Goal: Task Accomplishment & Management: Manage account settings

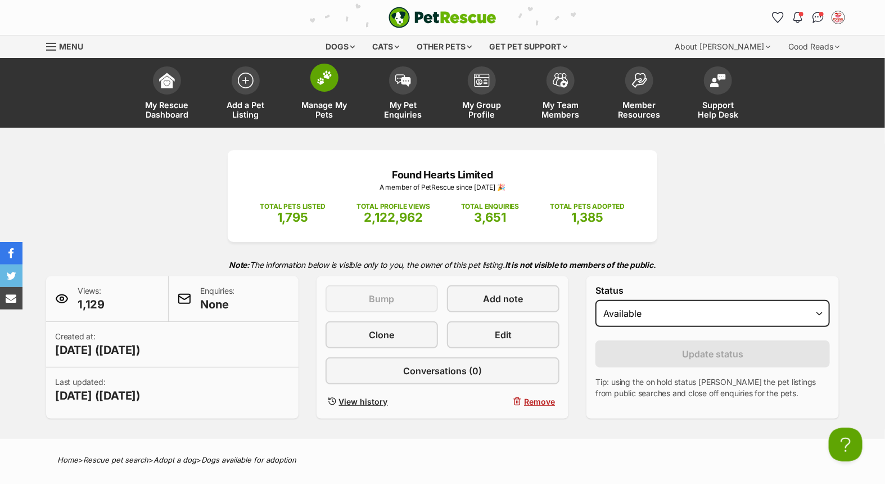
click at [304, 83] on link "Manage My Pets" at bounding box center [324, 94] width 79 height 67
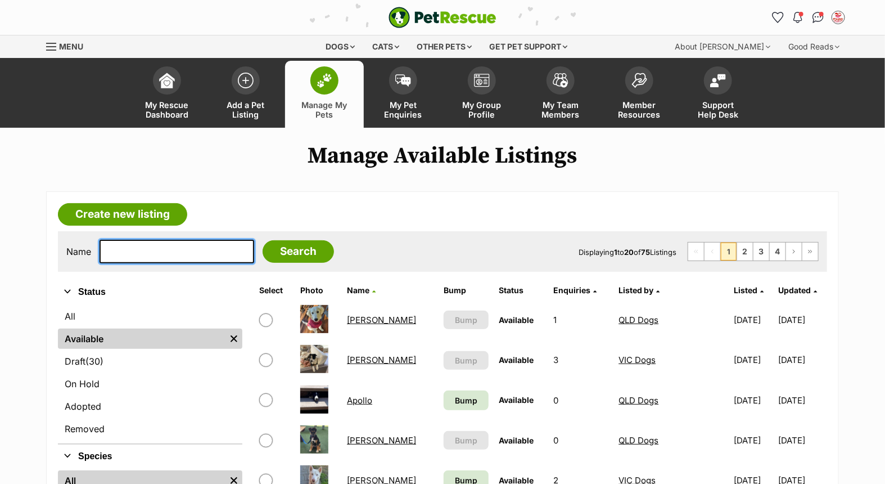
drag, startPoint x: 182, startPoint y: 244, endPoint x: 203, endPoint y: 242, distance: 21.4
click at [182, 244] on input "text" at bounding box center [177, 252] width 155 height 24
type input "loki"
click at [263, 240] on input "Search" at bounding box center [298, 251] width 71 height 23
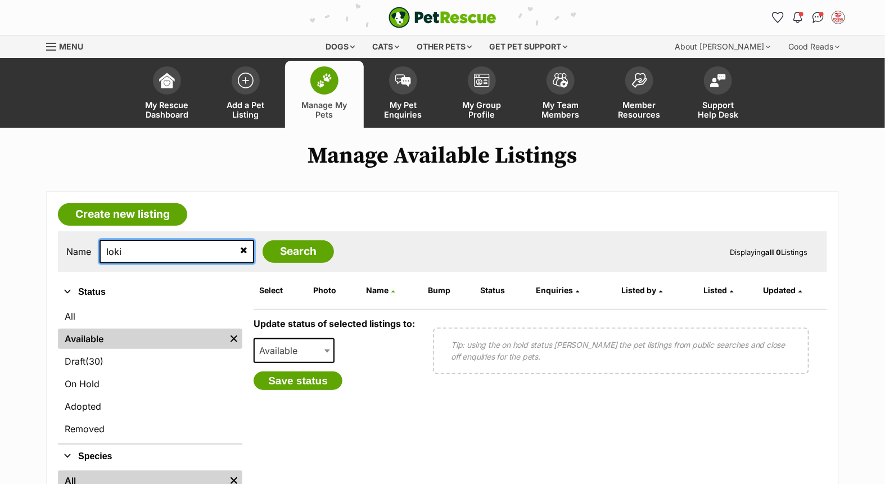
drag, startPoint x: 195, startPoint y: 249, endPoint x: 57, endPoint y: 246, distance: 137.9
click at [57, 246] on article "Create new listing Name loki Search Displaying all 0 Listings Refine your searc…" at bounding box center [442, 401] width 793 height 420
type input "ashie"
click at [263, 240] on input "Search" at bounding box center [298, 251] width 71 height 23
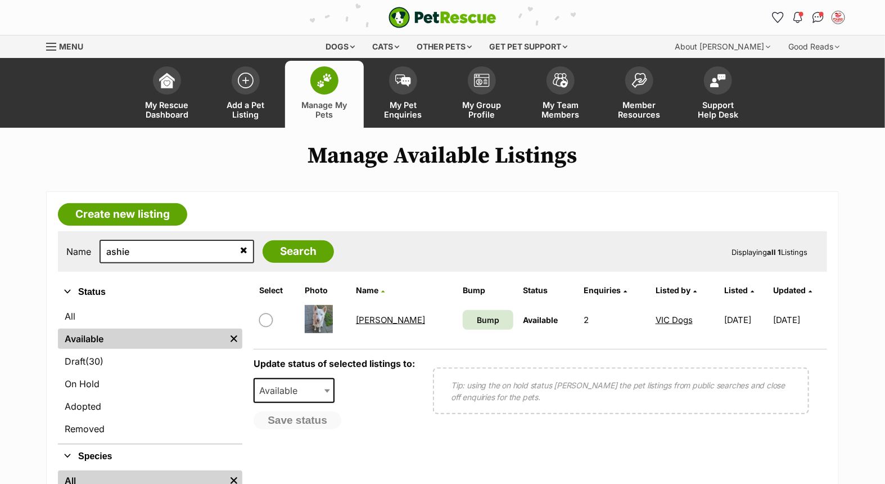
click at [365, 317] on link "Ashie" at bounding box center [390, 319] width 69 height 11
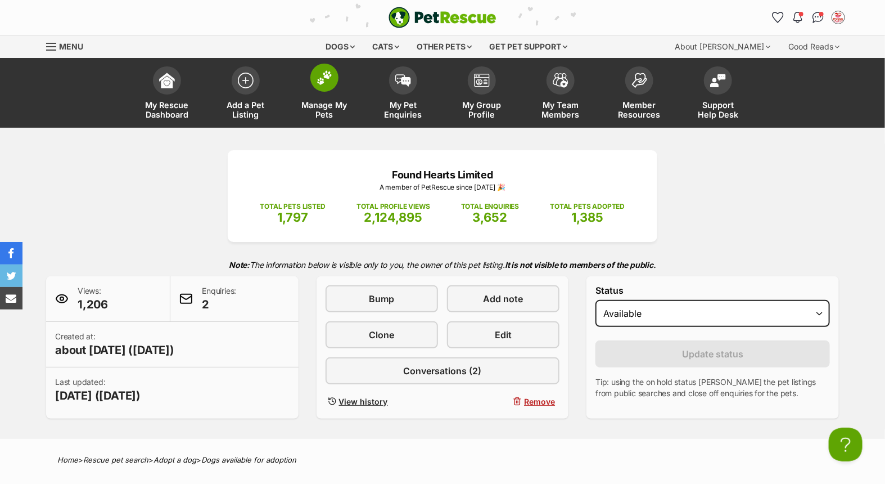
click at [317, 79] on img at bounding box center [325, 77] width 16 height 15
click at [235, 91] on link "Add a Pet Listing" at bounding box center [245, 94] width 79 height 67
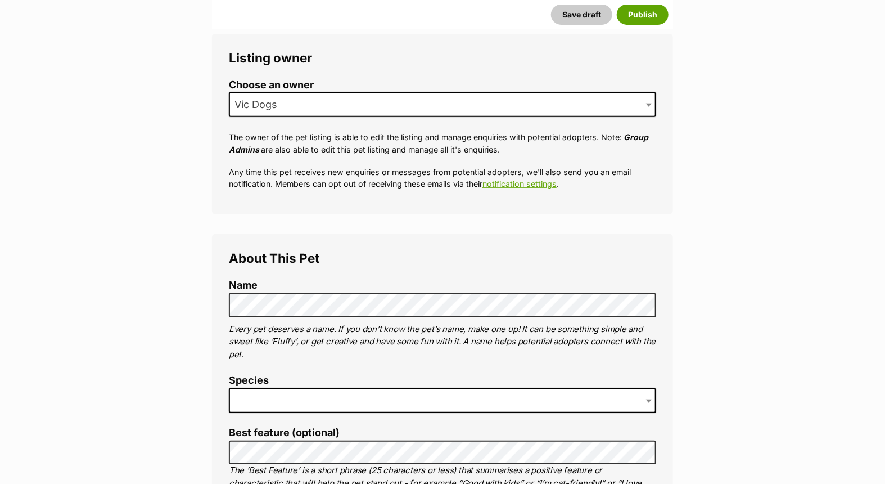
scroll to position [250, 0]
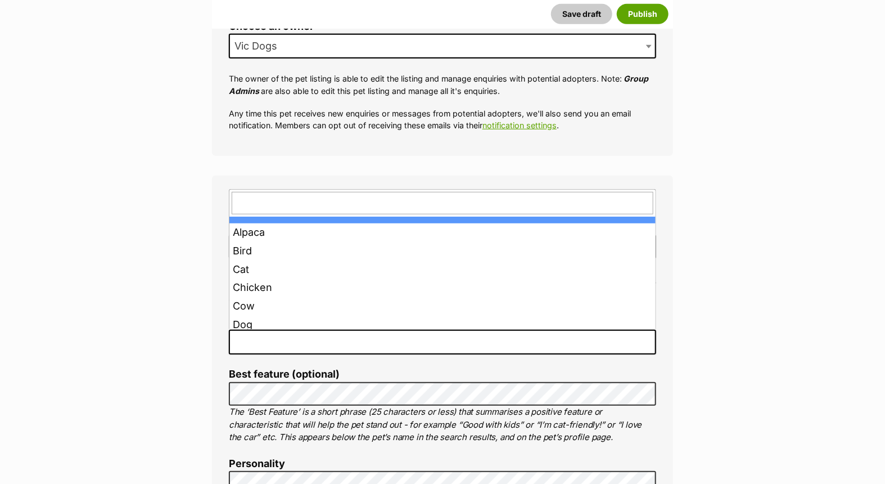
click at [295, 344] on span at bounding box center [443, 342] width 428 height 25
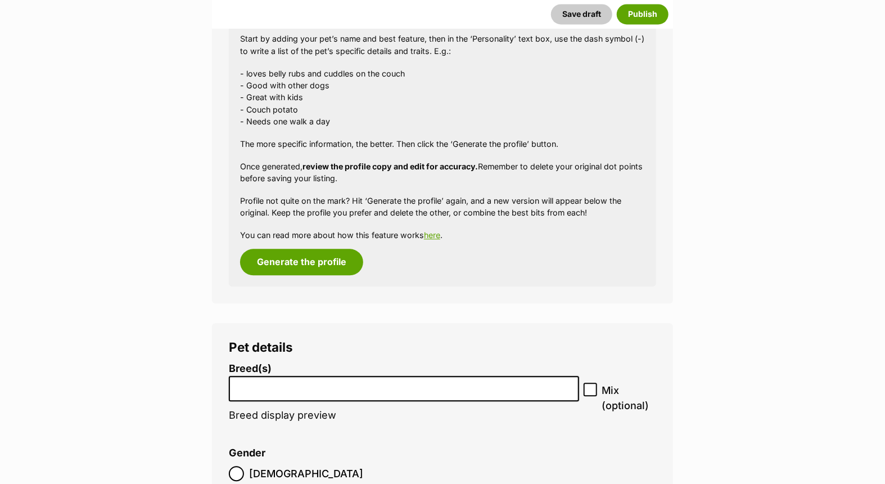
scroll to position [1062, 0]
click at [332, 267] on button "Generate the profile" at bounding box center [301, 261] width 123 height 26
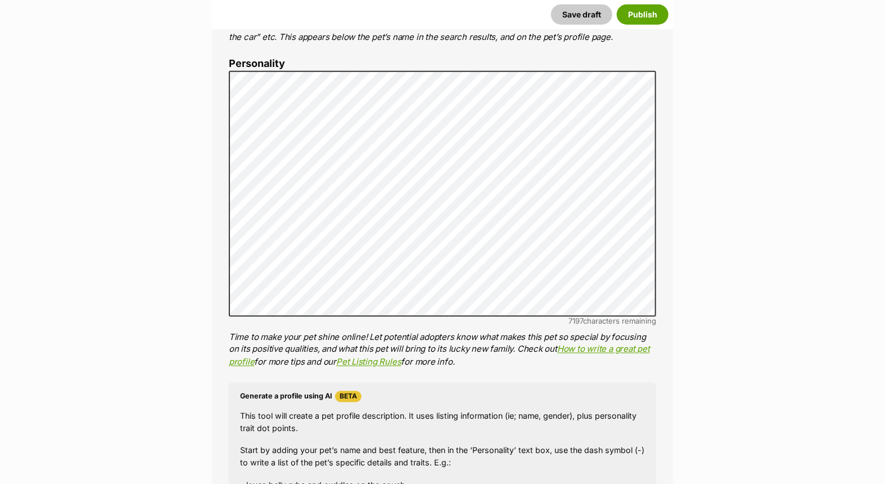
scroll to position [602, 0]
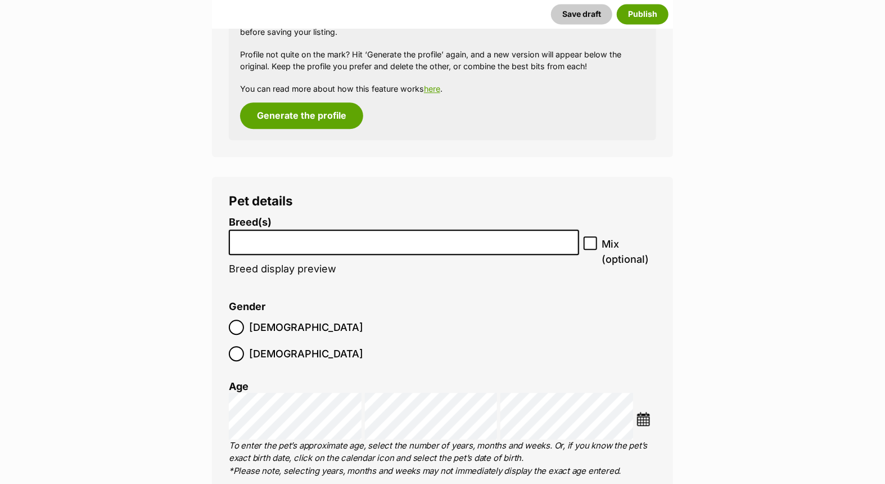
scroll to position [1227, 0]
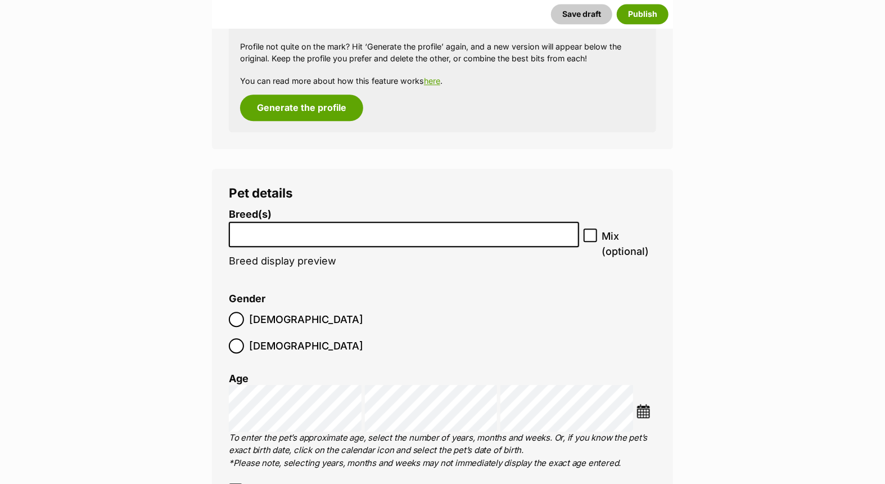
click at [291, 227] on input "search" at bounding box center [404, 232] width 343 height 12
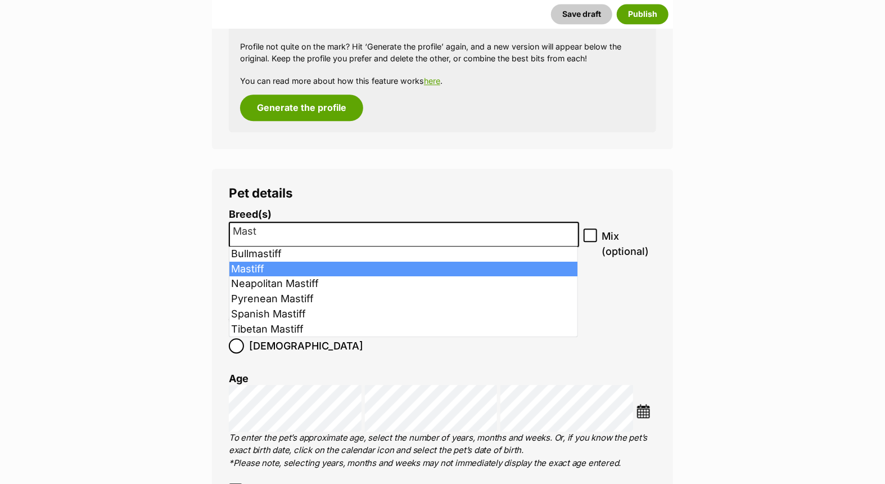
type input "Mast"
select select "141"
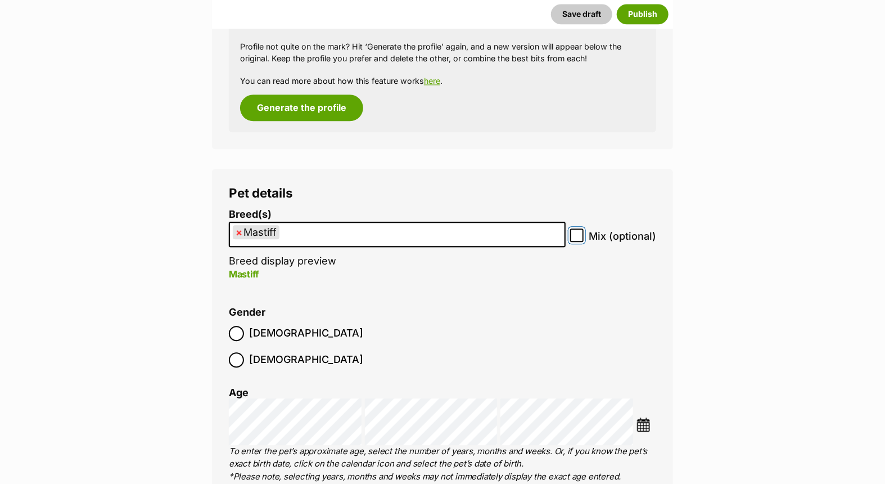
click at [583, 233] on input "Mix (optional)" at bounding box center [577, 235] width 14 height 14
checkbox input "true"
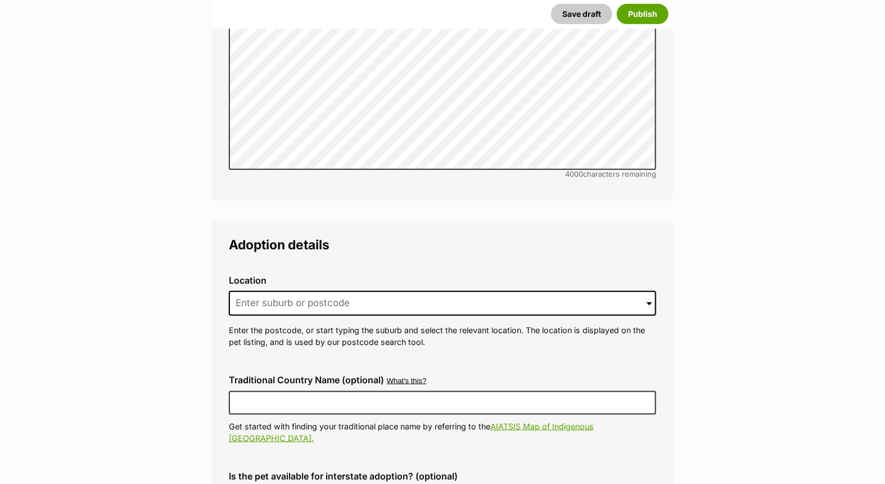
scroll to position [2415, 0]
click at [367, 290] on input at bounding box center [443, 302] width 428 height 25
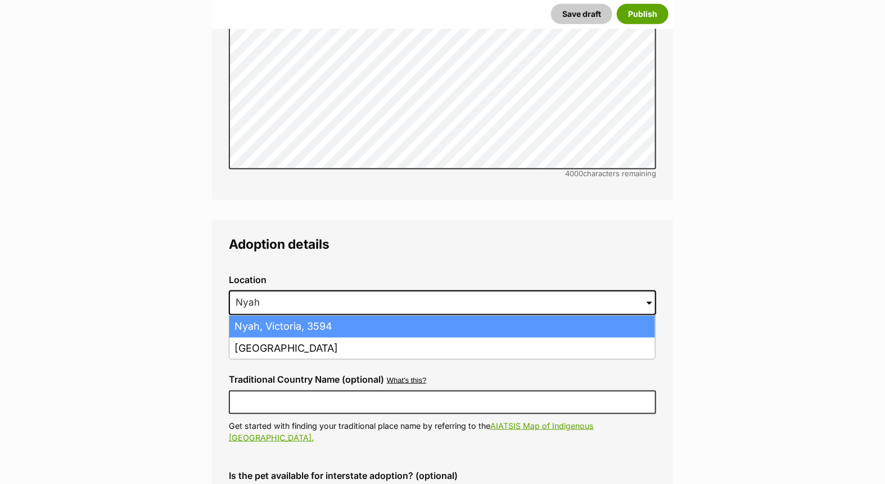
click at [284, 316] on li "Nyah, Victoria, 3594" at bounding box center [443, 327] width 426 height 22
type input "Nyah, Victoria, 3594"
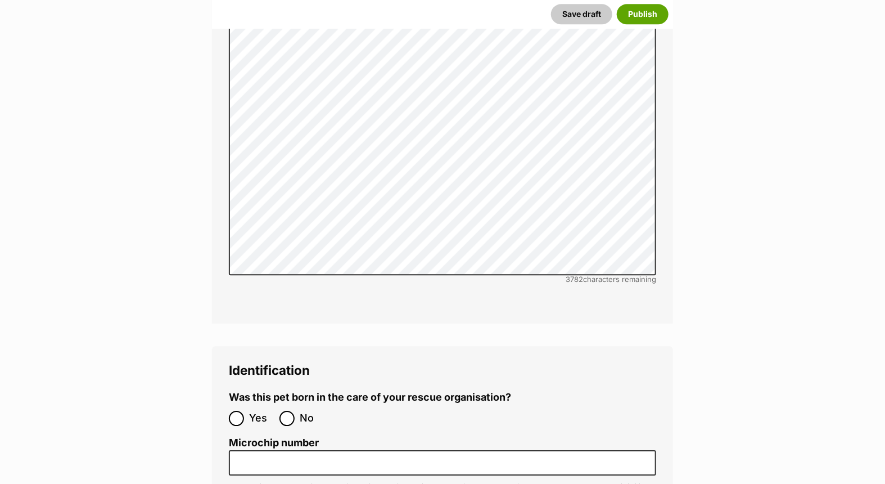
scroll to position [3353, 0]
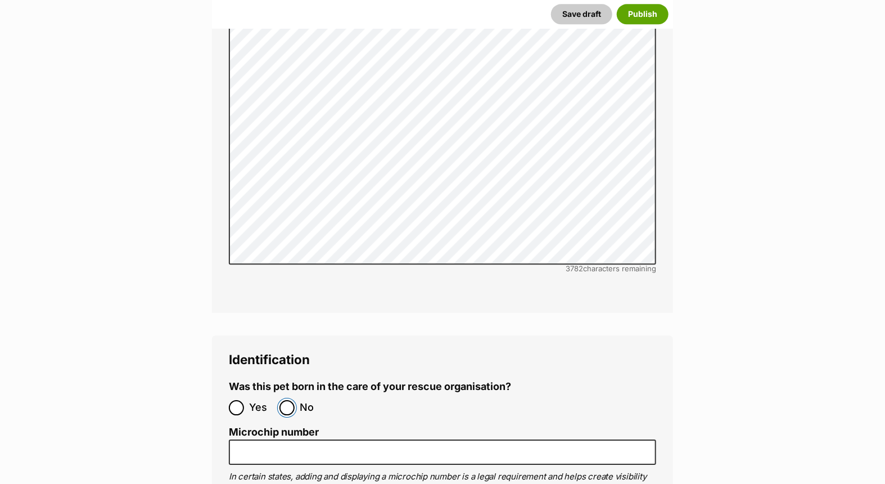
click at [289, 400] on input "No" at bounding box center [287, 407] width 15 height 15
radio input "true"
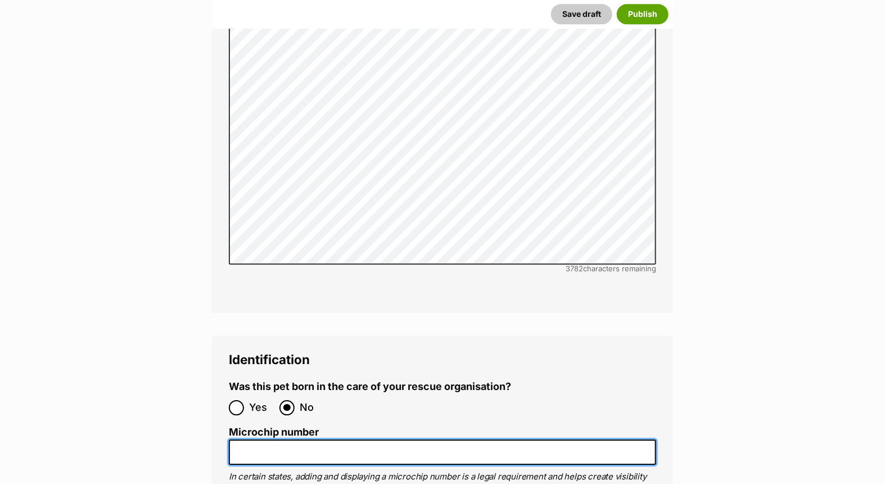
click at [300, 439] on input "Microchip number" at bounding box center [443, 451] width 428 height 25
paste input "953010007933609"
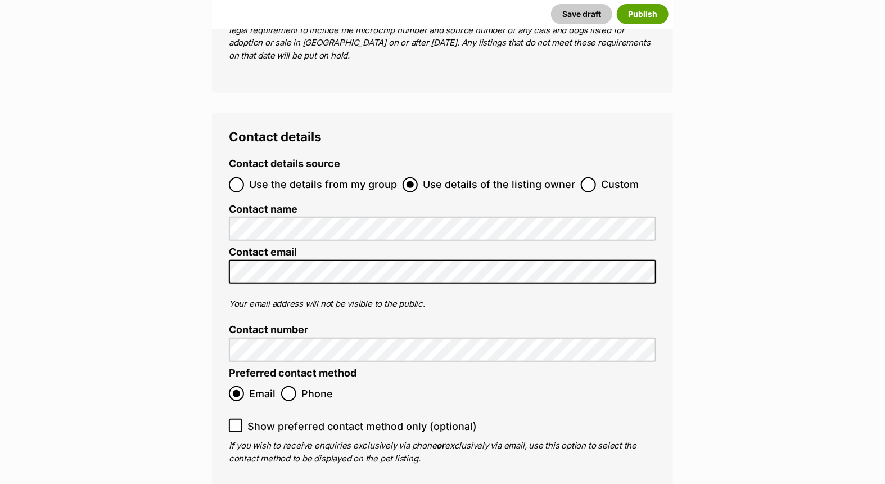
scroll to position [4165, 0]
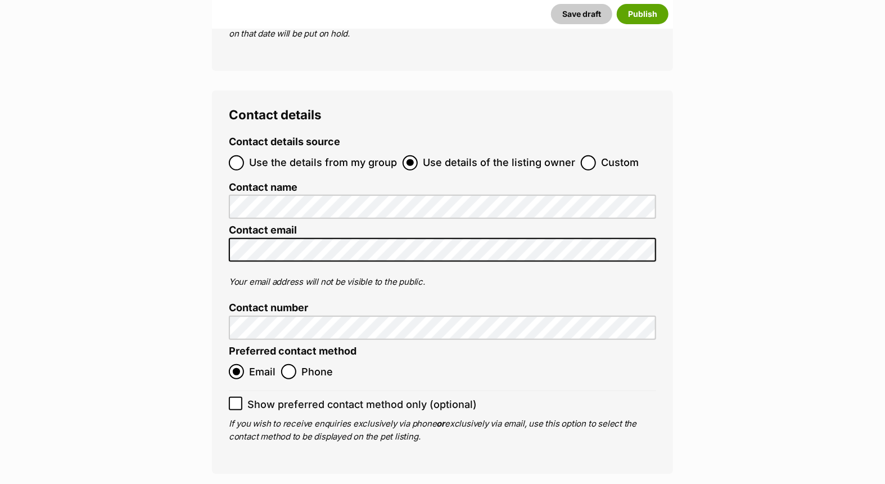
type input "953010007933609"
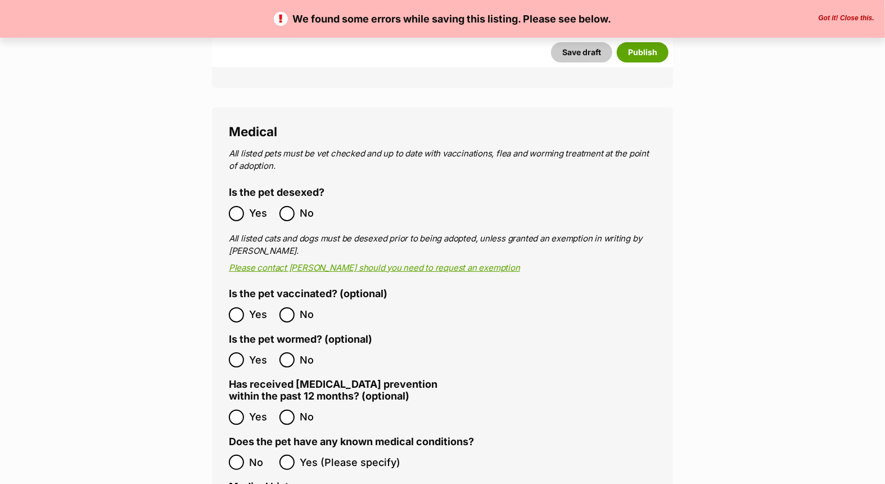
scroll to position [2187, 0]
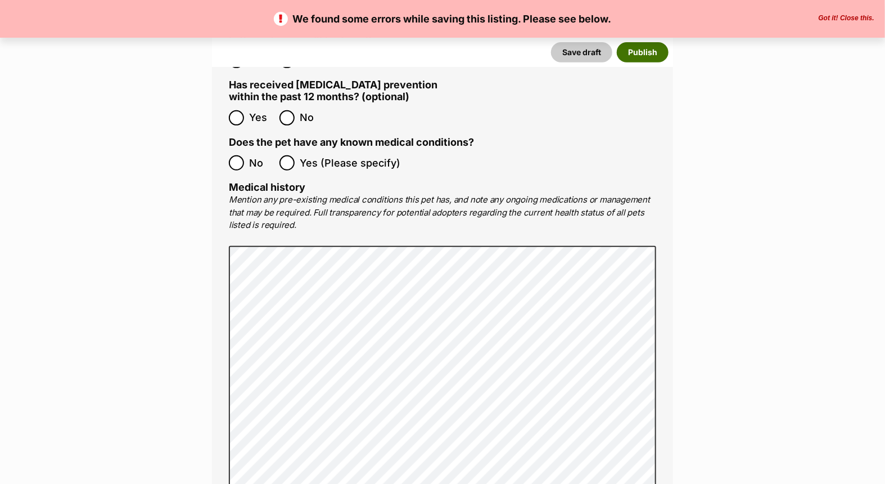
click at [639, 53] on button "Publish" at bounding box center [643, 52] width 52 height 20
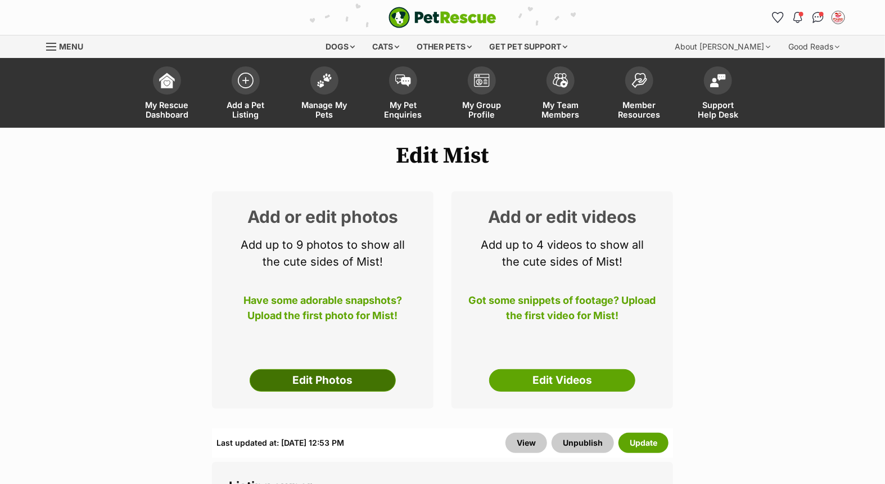
click at [342, 377] on link "Edit Photos" at bounding box center [323, 380] width 146 height 23
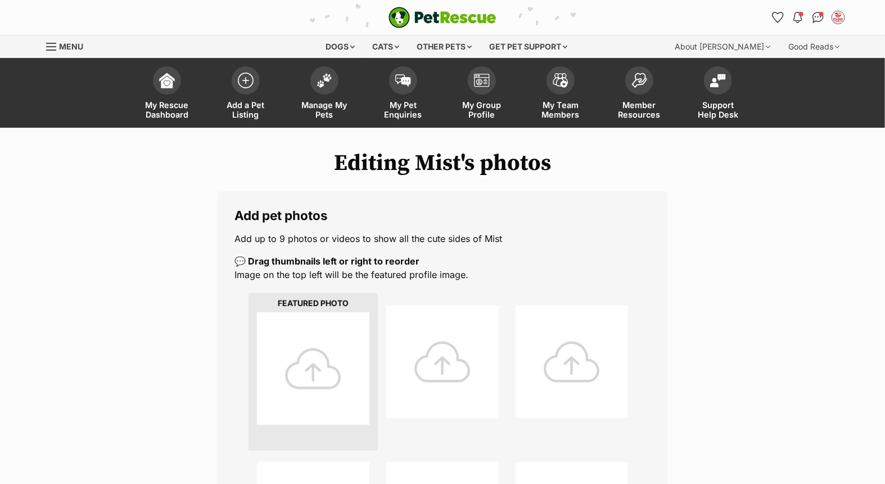
click at [316, 356] on div at bounding box center [313, 368] width 113 height 113
click at [316, 360] on div at bounding box center [313, 368] width 113 height 113
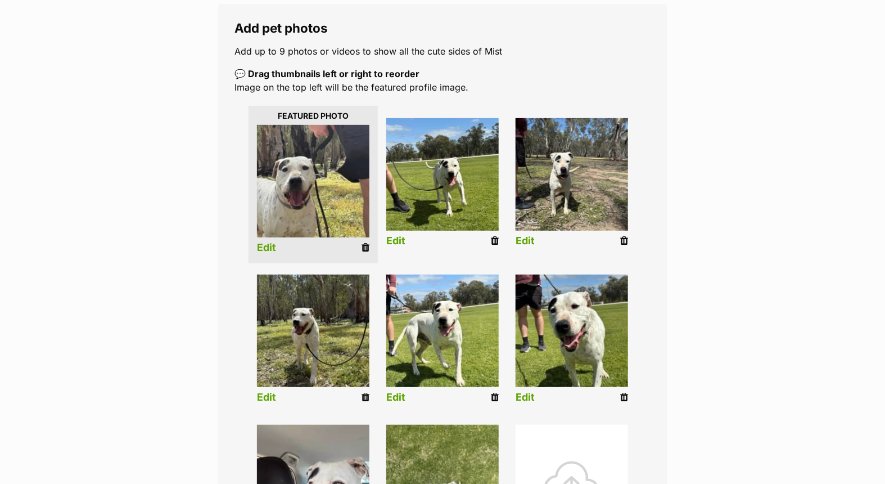
scroll to position [312, 0]
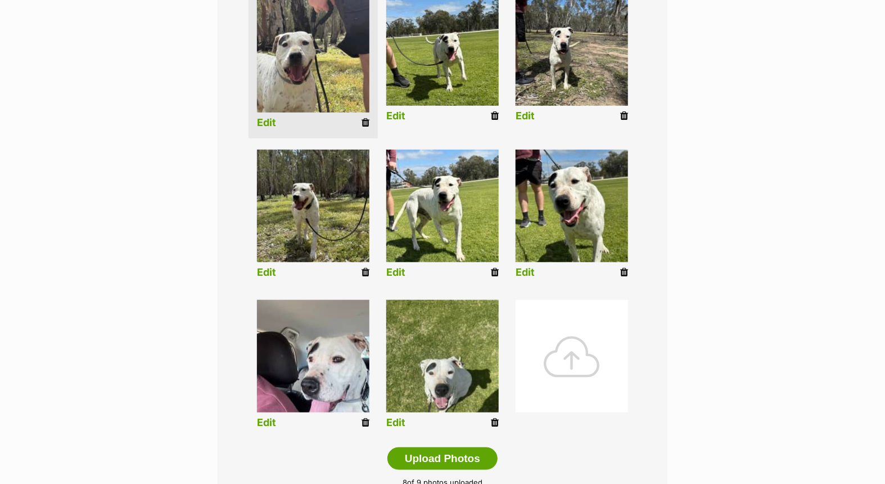
click at [323, 384] on img at bounding box center [313, 356] width 113 height 113
click at [267, 420] on link "Edit" at bounding box center [266, 423] width 19 height 12
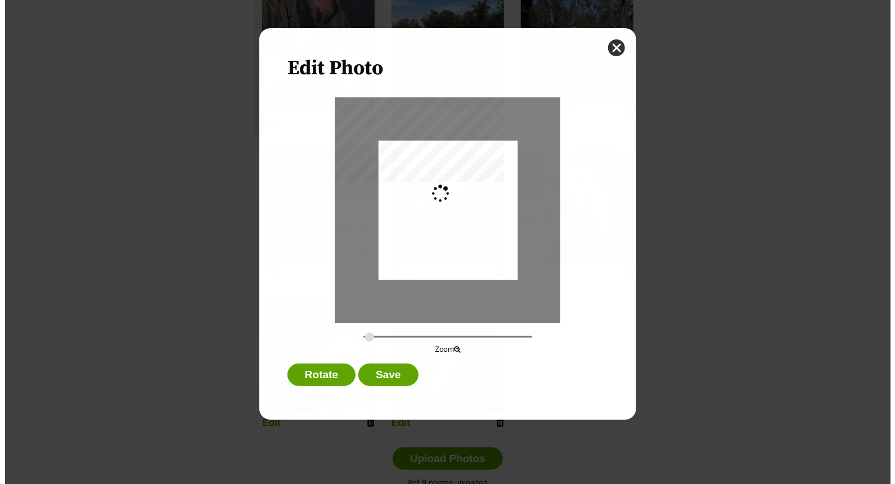
scroll to position [0, 0]
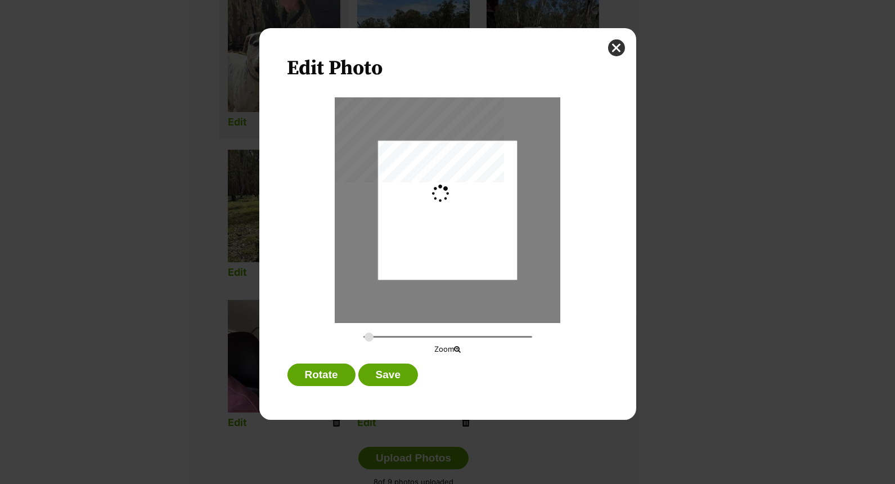
type input "0.2744"
drag, startPoint x: 465, startPoint y: 235, endPoint x: 469, endPoint y: 225, distance: 10.9
click at [469, 225] on div "Dialog Window - Close (Press escape to close)" at bounding box center [447, 195] width 139 height 185
click at [395, 368] on button "Save" at bounding box center [388, 374] width 60 height 23
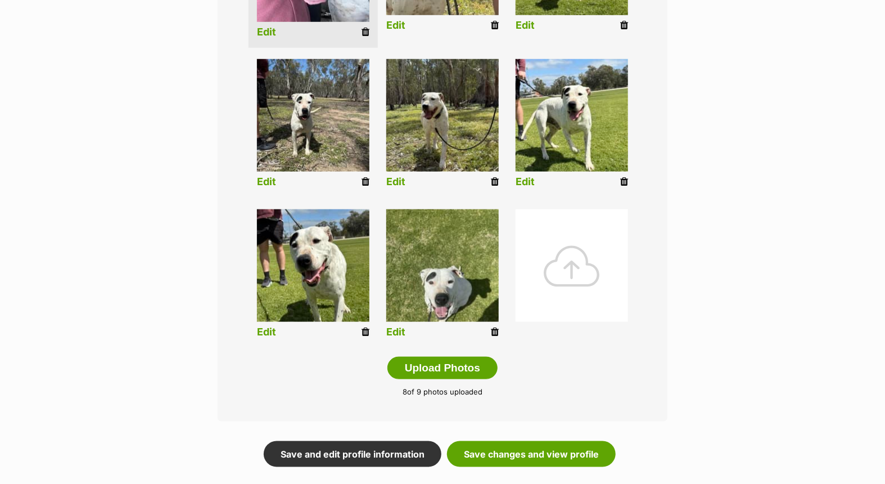
scroll to position [555, 0]
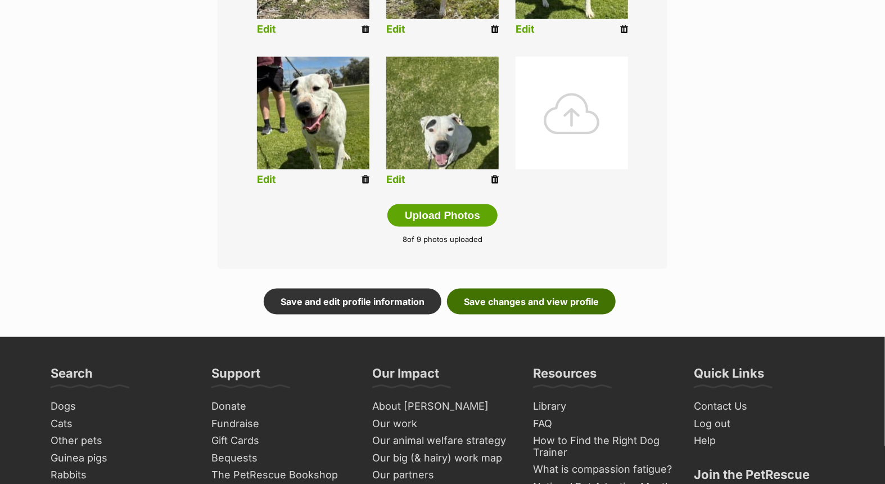
click at [520, 296] on link "Save changes and view profile" at bounding box center [531, 302] width 169 height 26
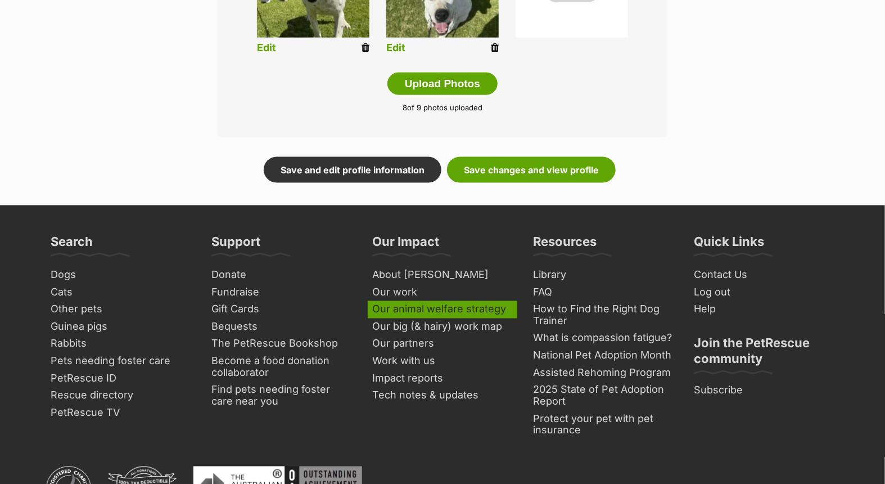
scroll to position [687, 0]
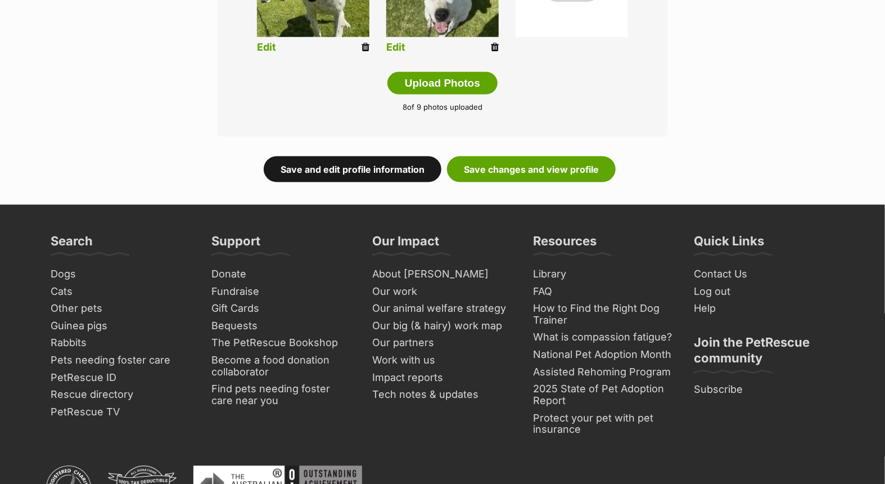
click at [340, 165] on link "Save and edit profile information" at bounding box center [353, 169] width 178 height 26
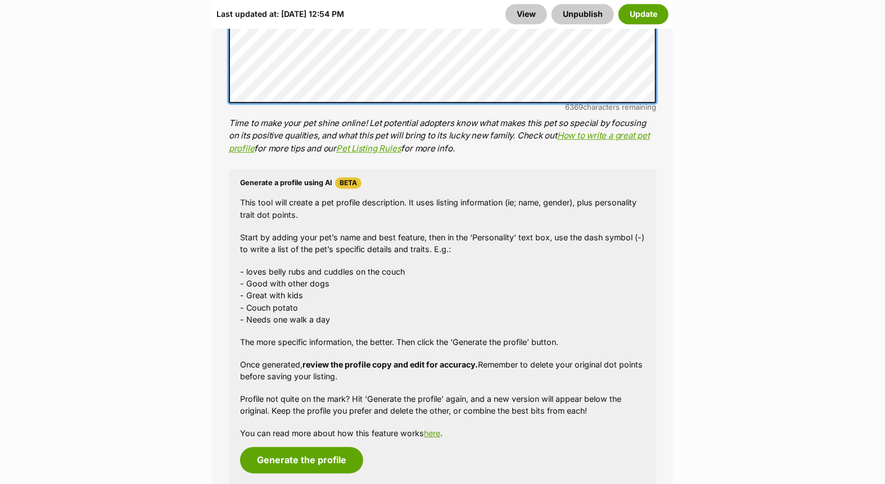
scroll to position [1375, 0]
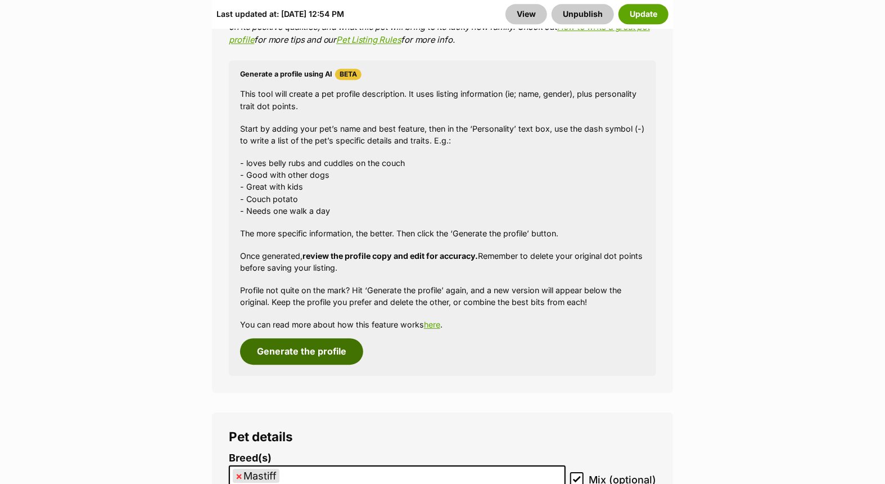
click at [319, 351] on button "Generate the profile" at bounding box center [301, 351] width 123 height 26
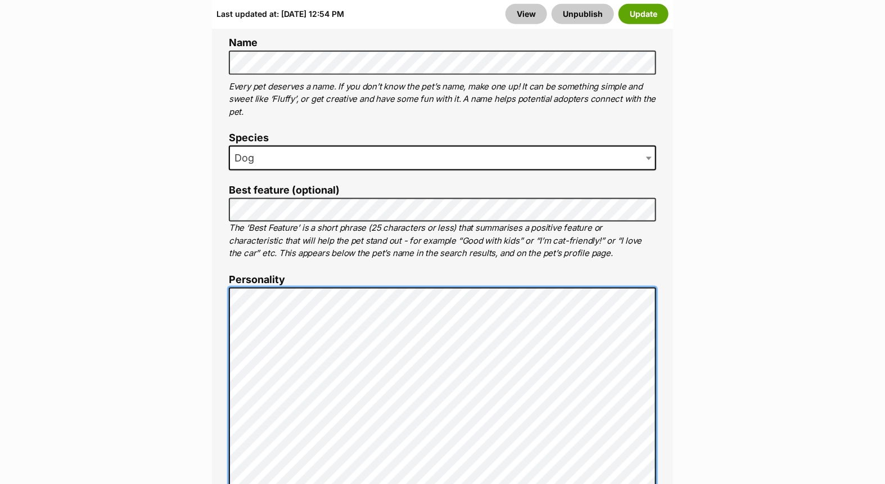
scroll to position [0, 0]
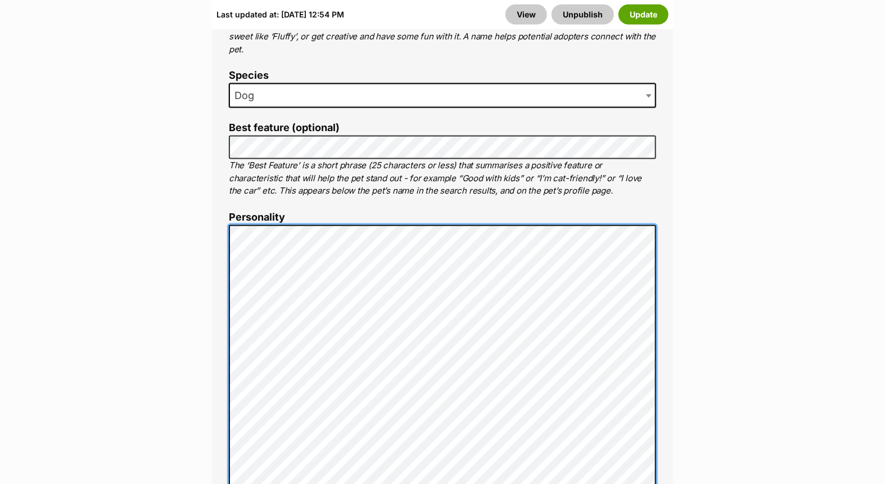
click at [221, 306] on div "About This Pet Name Henlo there, it looks like you might be using the pet name …" at bounding box center [442, 427] width 461 height 997
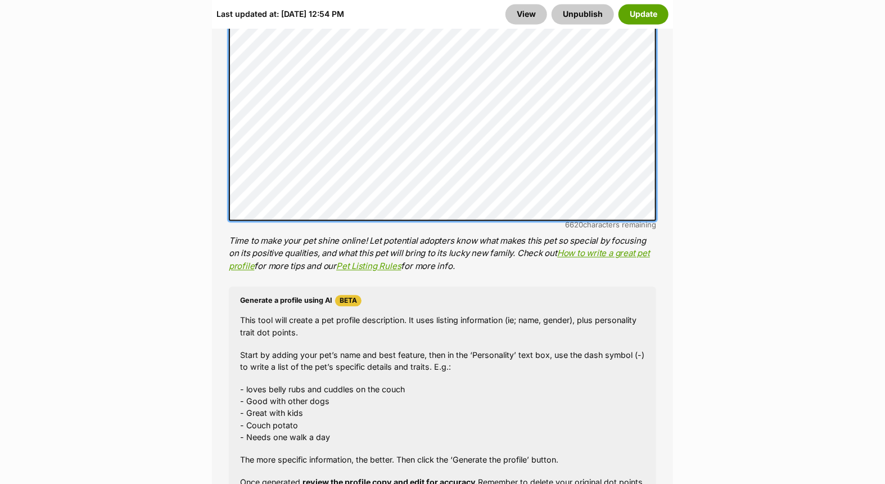
scroll to position [1173, 0]
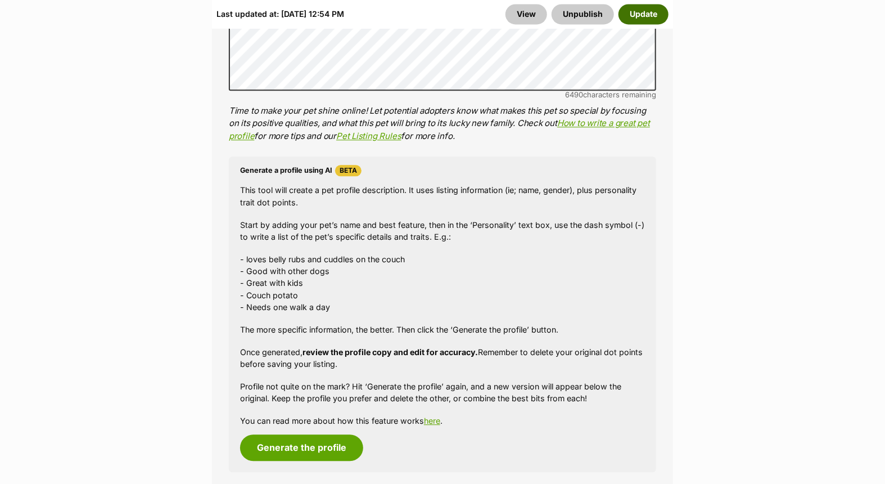
click at [642, 7] on button "Update" at bounding box center [644, 14] width 50 height 20
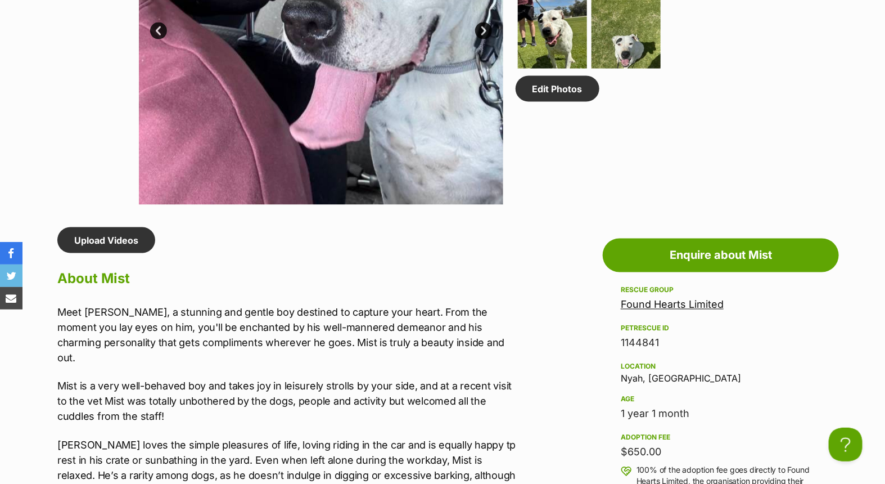
scroll to position [687, 0]
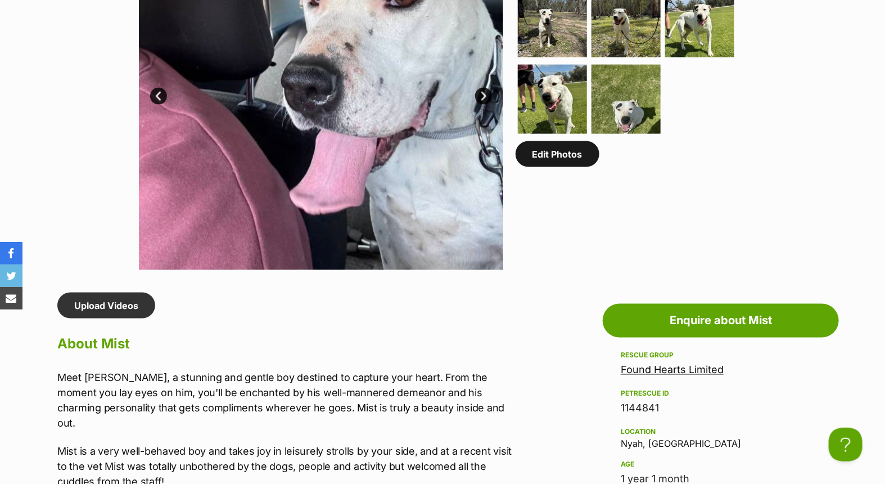
click at [542, 150] on link "Edit Photos" at bounding box center [558, 154] width 84 height 26
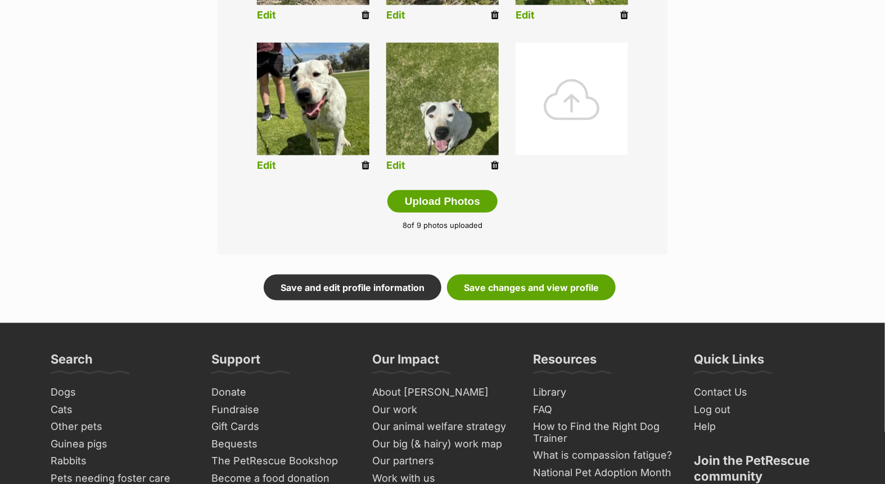
scroll to position [687, 0]
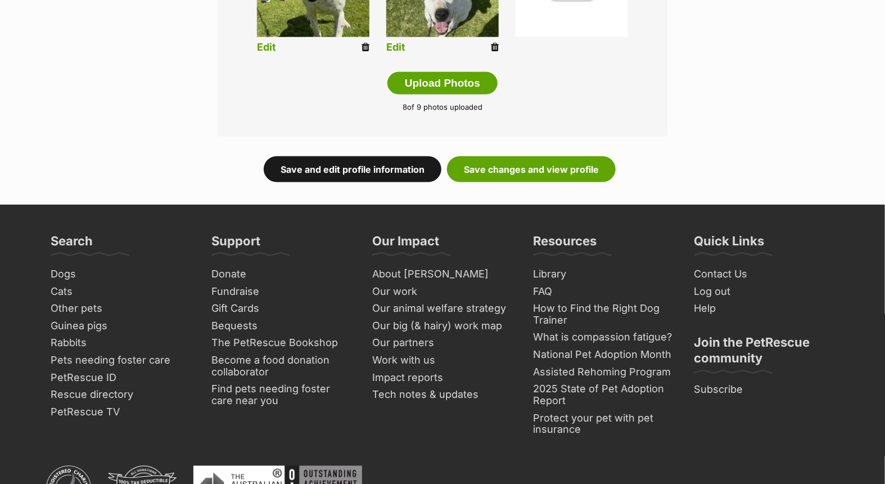
click at [380, 165] on link "Save and edit profile information" at bounding box center [353, 169] width 178 height 26
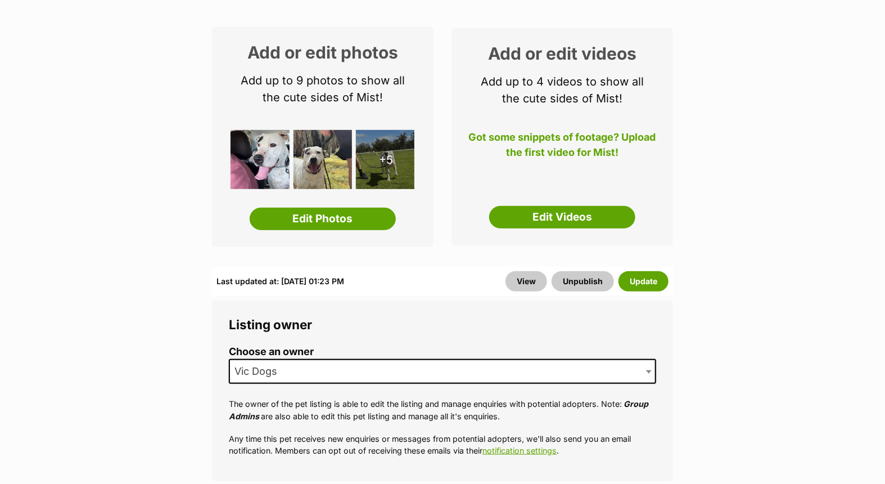
scroll to position [187, 0]
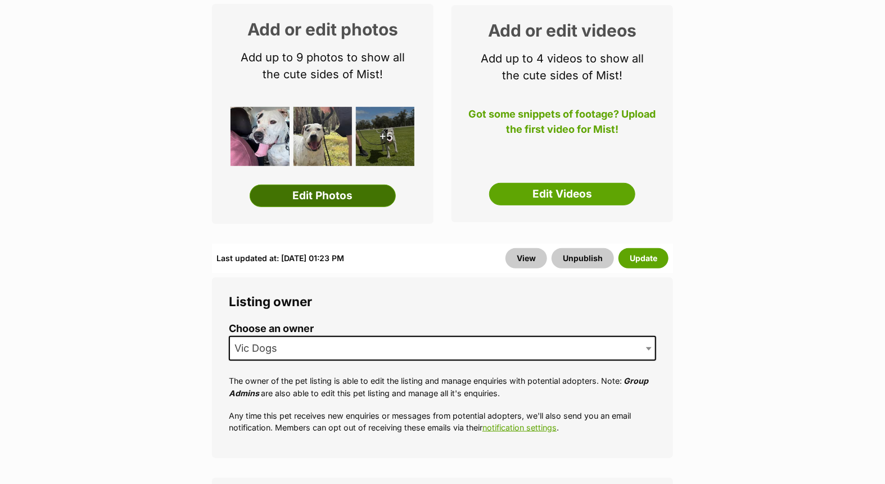
click at [353, 198] on link "Edit Photos" at bounding box center [323, 196] width 146 height 23
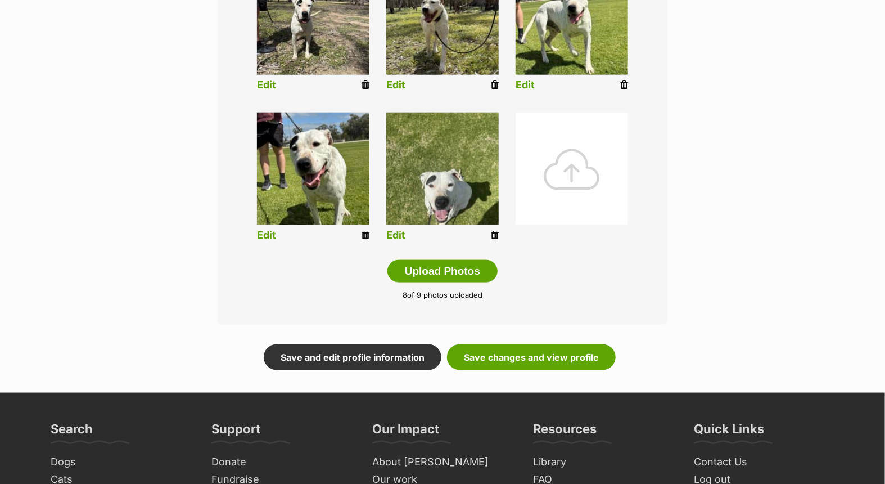
scroll to position [500, 0]
click at [435, 269] on button "Upload Photos" at bounding box center [443, 271] width 110 height 23
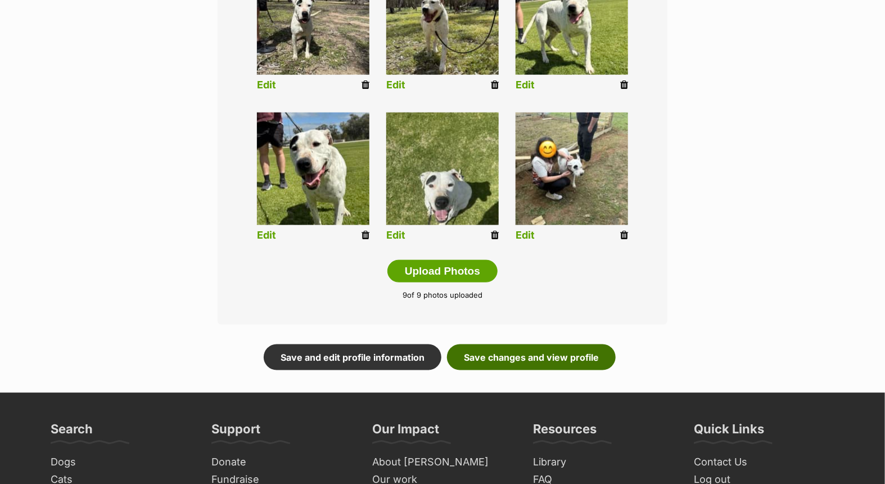
click at [536, 355] on link "Save changes and view profile" at bounding box center [531, 357] width 169 height 26
